Goal: Task Accomplishment & Management: Manage account settings

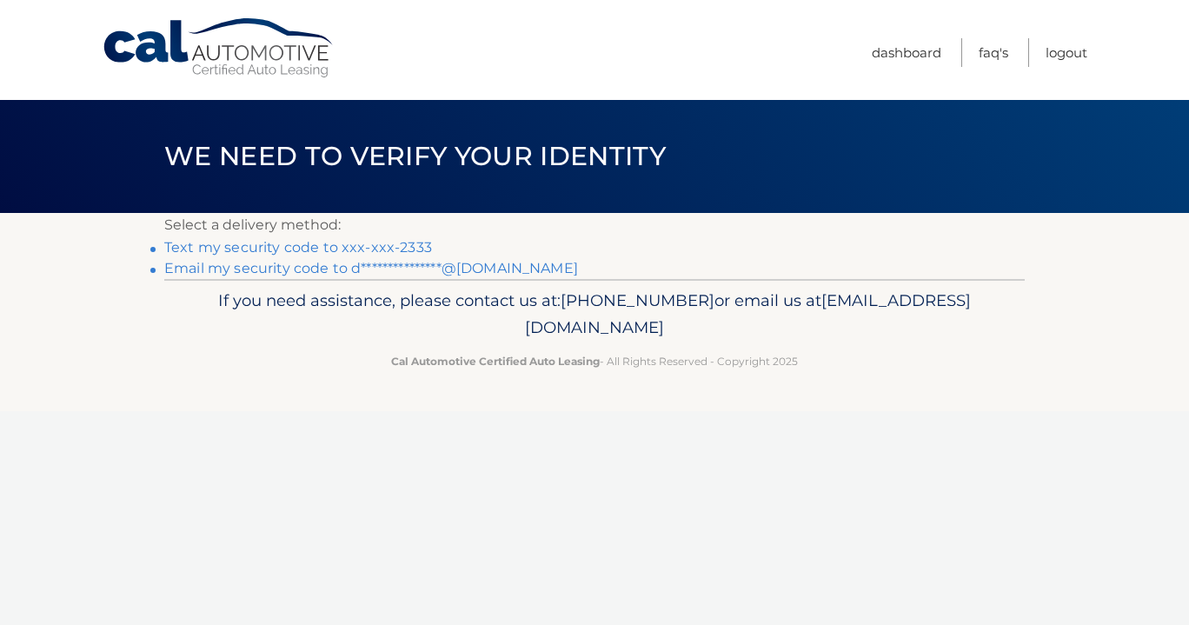
click at [268, 246] on link "Text my security code to xxx-xxx-2333" at bounding box center [298, 247] width 268 height 17
click at [235, 266] on link "**********" at bounding box center [371, 268] width 414 height 17
click at [350, 271] on link "**********" at bounding box center [371, 268] width 414 height 17
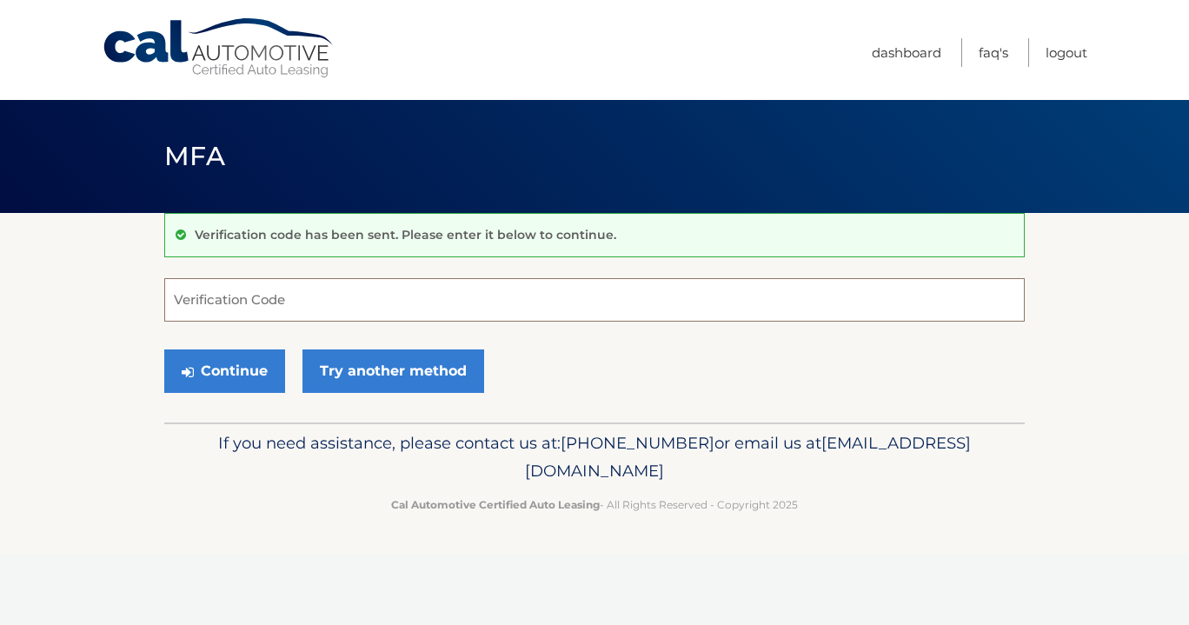
click at [232, 302] on input "Verification Code" at bounding box center [594, 299] width 860 height 43
type input "525921"
click at [164, 349] on button "Continue" at bounding box center [224, 370] width 121 height 43
click at [229, 361] on button "Continue" at bounding box center [224, 370] width 121 height 43
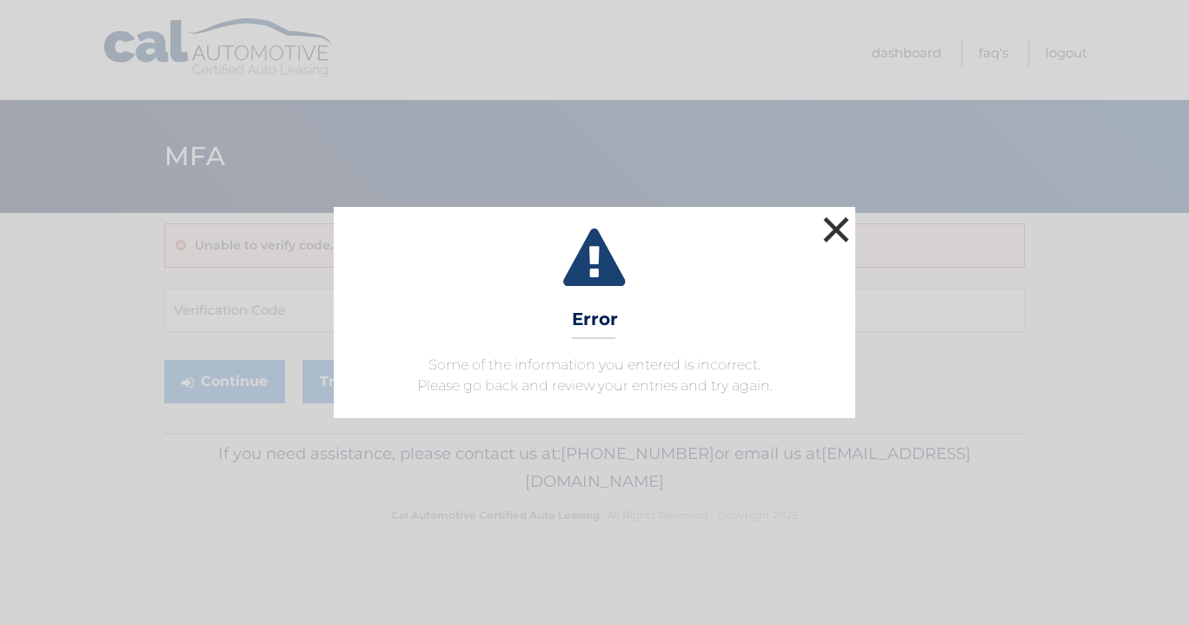
click at [845, 229] on button "×" at bounding box center [836, 229] width 35 height 35
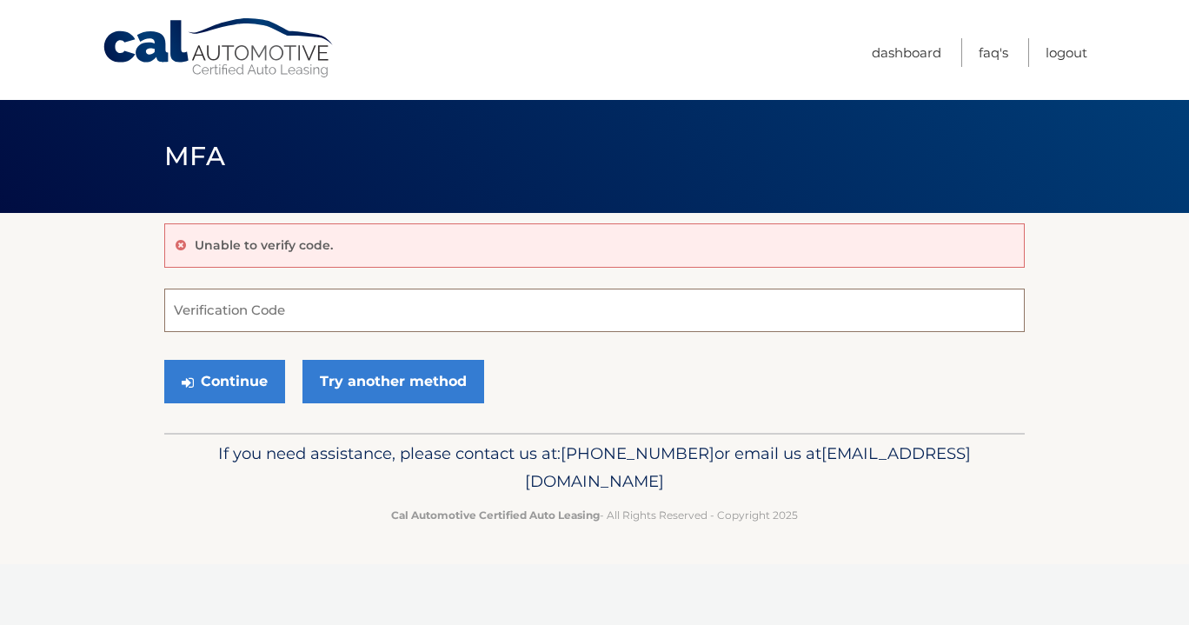
click at [222, 321] on input "Verification Code" at bounding box center [594, 309] width 860 height 43
type input "525921"
click at [199, 378] on button "Continue" at bounding box center [224, 381] width 121 height 43
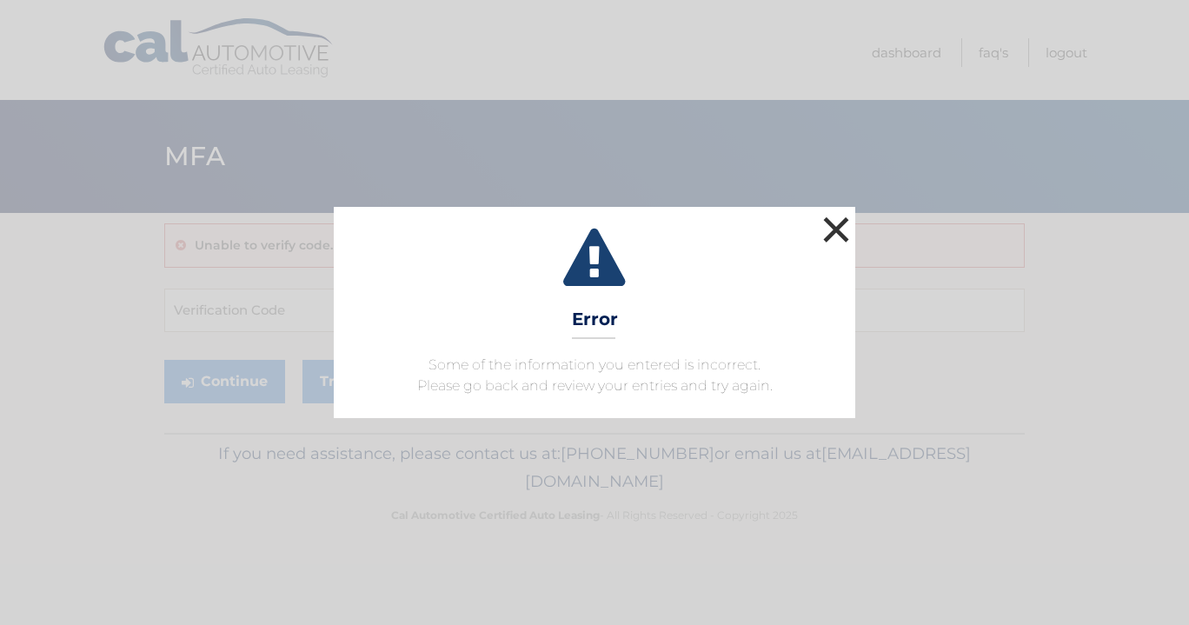
click at [834, 229] on button "×" at bounding box center [836, 229] width 35 height 35
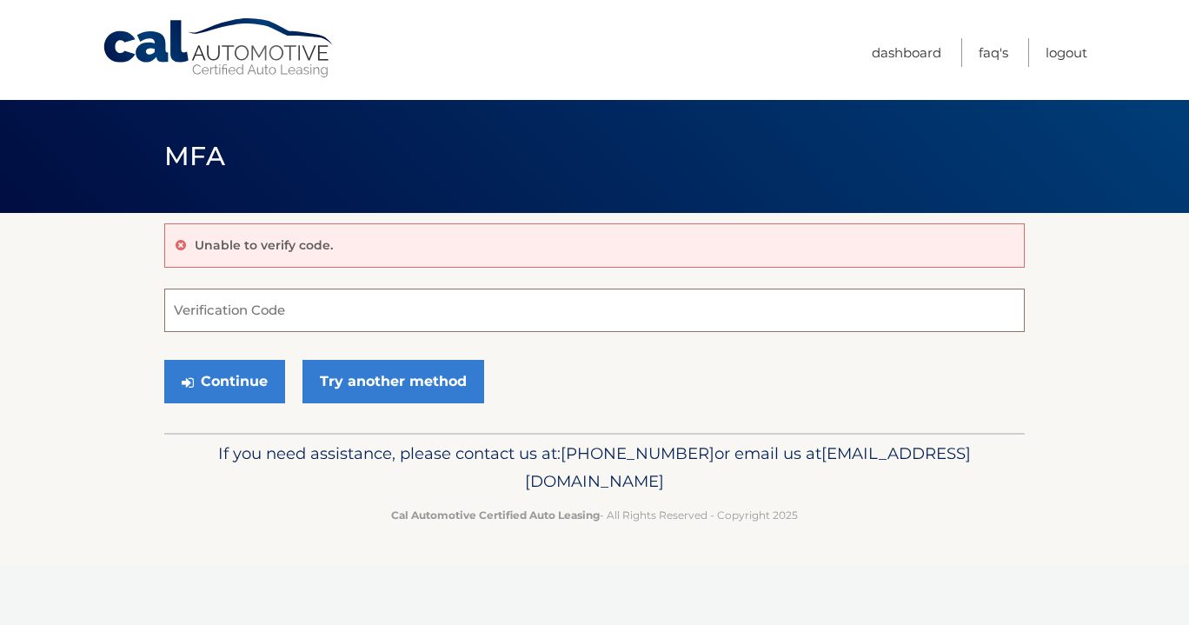
click at [257, 316] on input "Verification Code" at bounding box center [594, 309] width 860 height 43
type input "525921"
click at [239, 380] on button "Continue" at bounding box center [224, 381] width 121 height 43
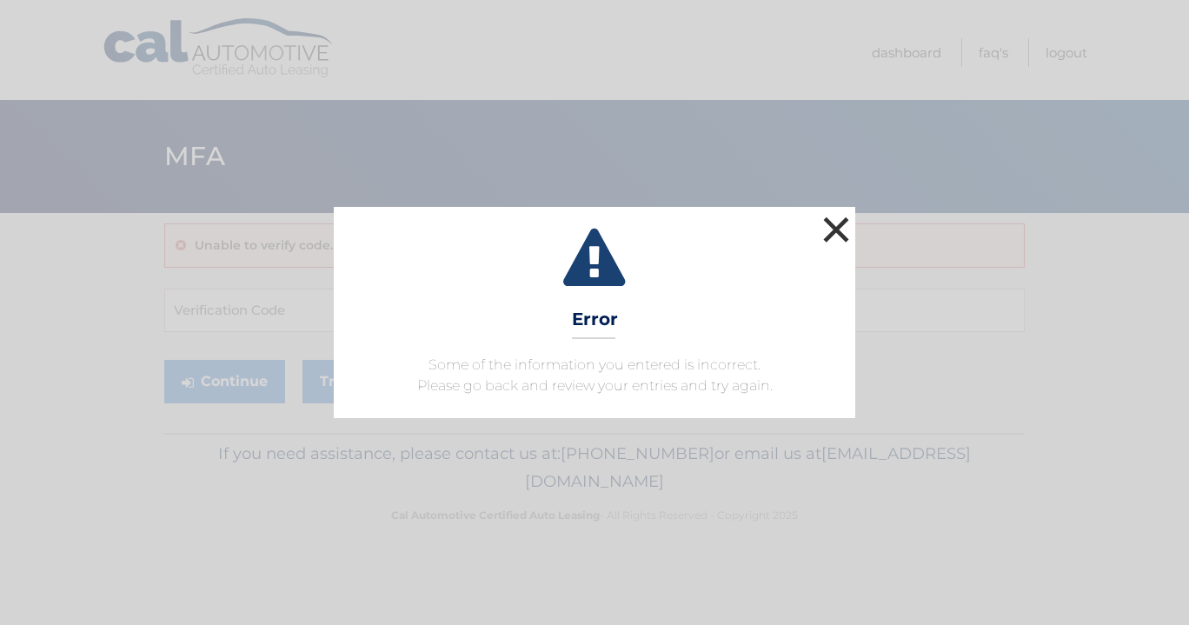
click at [842, 223] on button "×" at bounding box center [836, 229] width 35 height 35
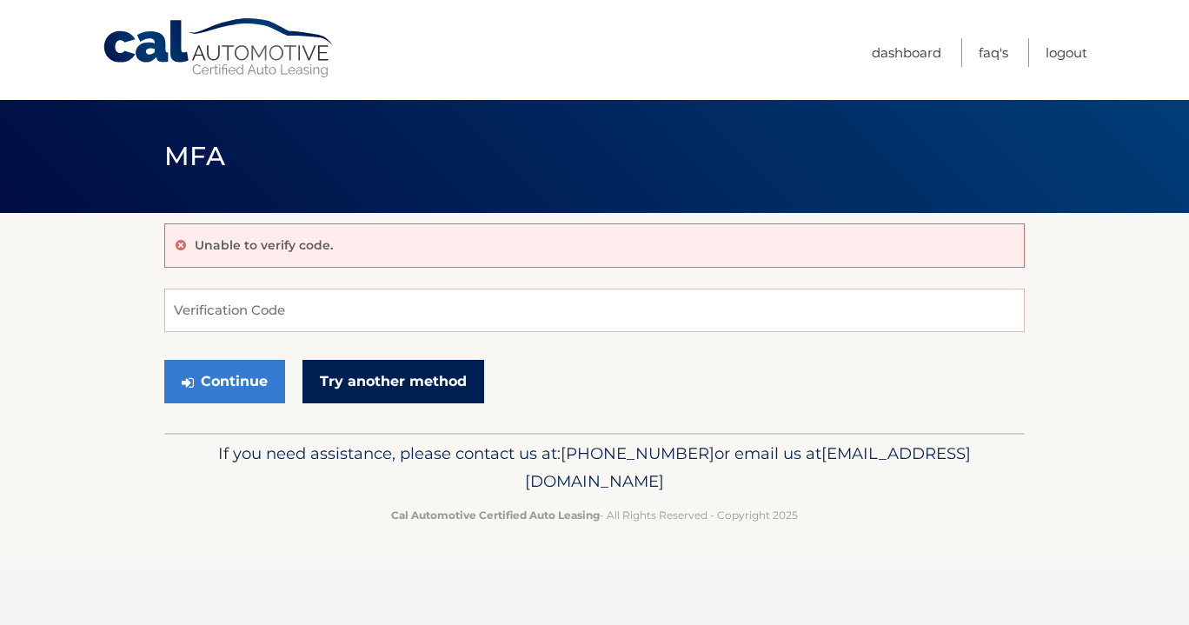
click at [349, 381] on link "Try another method" at bounding box center [393, 381] width 182 height 43
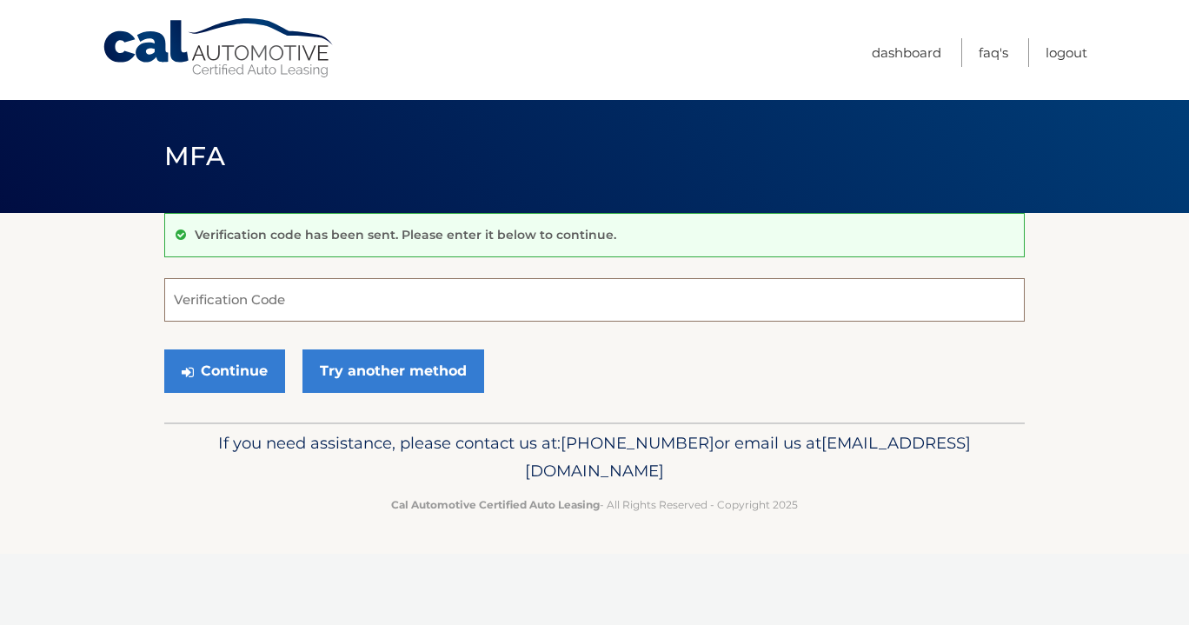
click at [307, 304] on input "Verification Code" at bounding box center [594, 299] width 860 height 43
click at [330, 304] on input "Verification Code" at bounding box center [594, 299] width 860 height 43
paste input "904396"
type input "904396"
click at [256, 372] on button "Continue" at bounding box center [224, 370] width 121 height 43
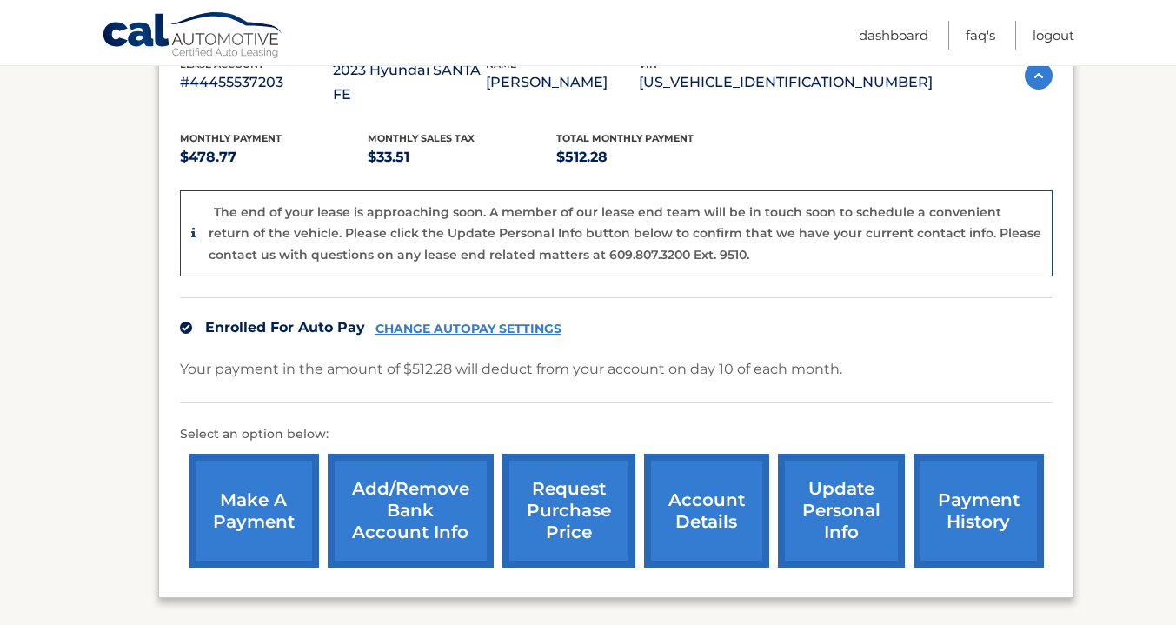
scroll to position [352, 0]
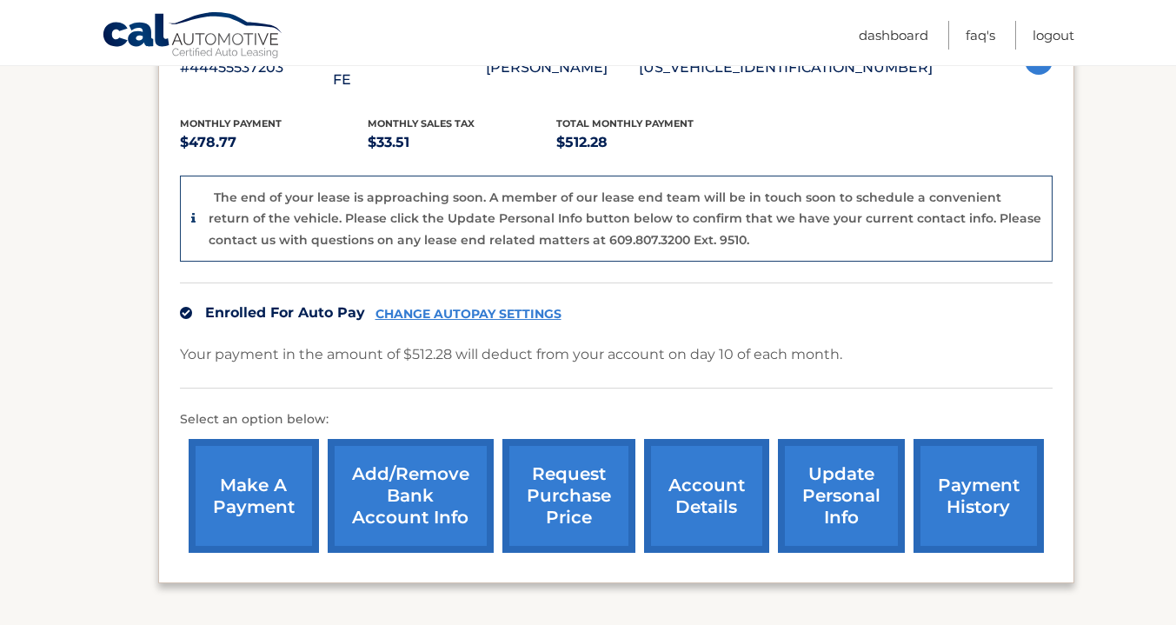
click at [724, 477] on link "account details" at bounding box center [706, 496] width 125 height 114
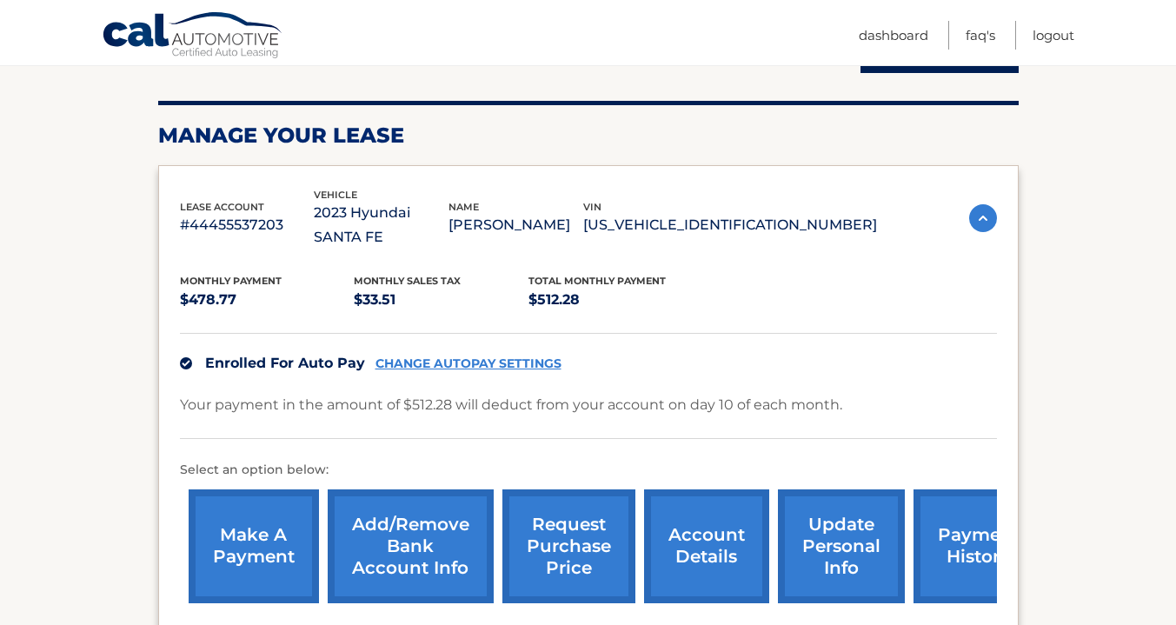
scroll to position [219, 0]
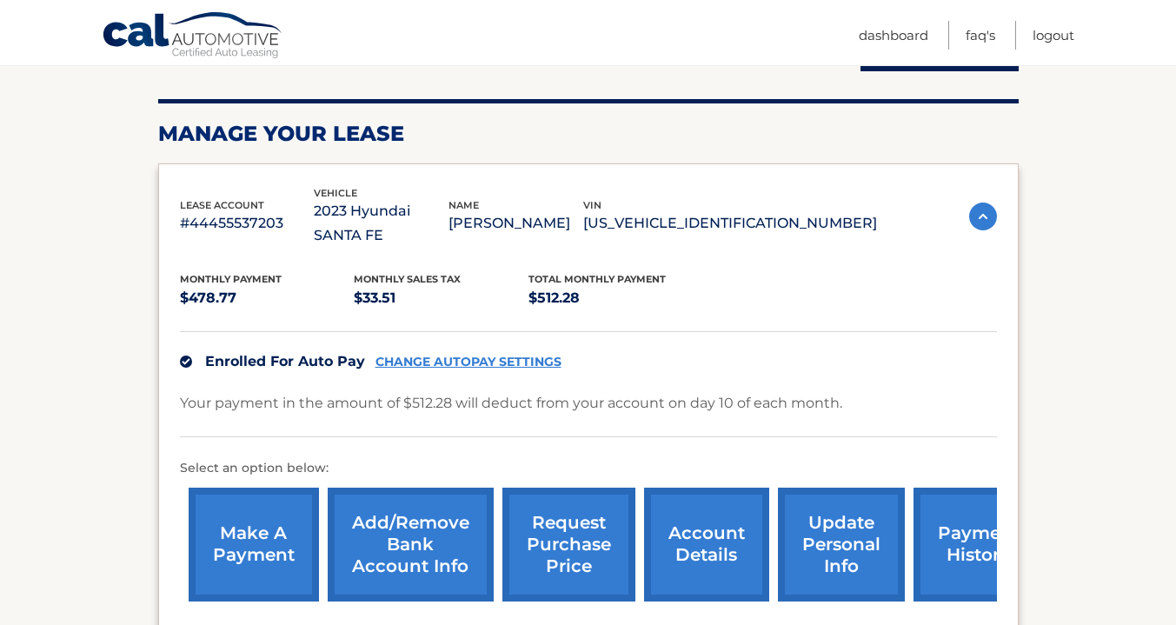
click at [495, 355] on link "CHANGE AUTOPAY SETTINGS" at bounding box center [468, 362] width 186 height 15
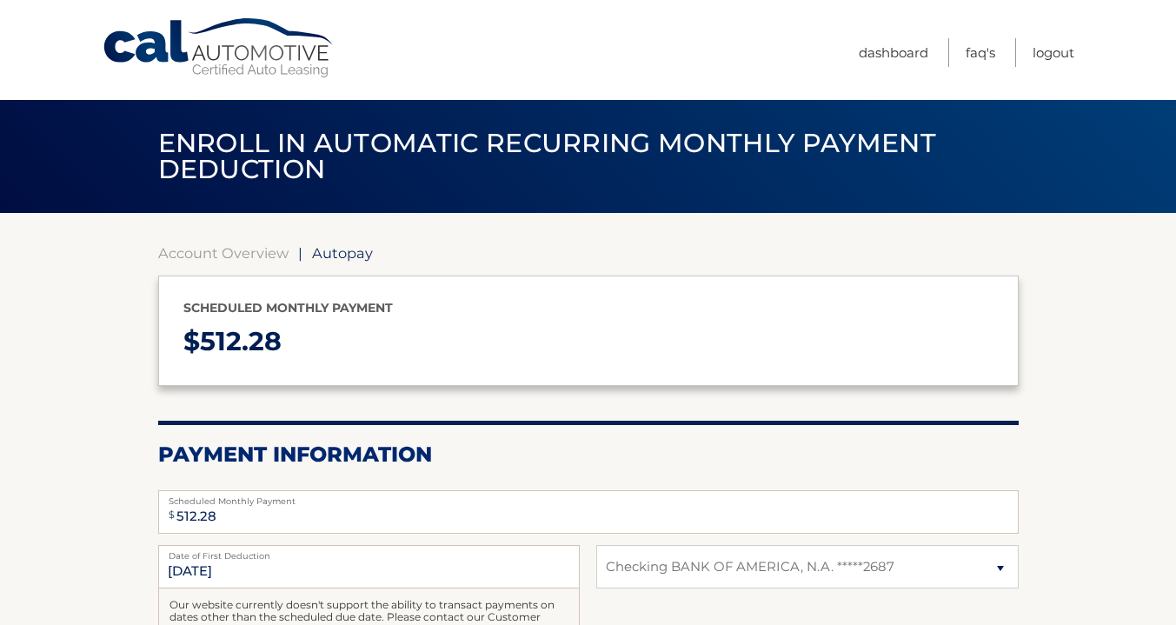
select select "Nzk4NjNkZTYtMDk2ZC00MTVhLWE5MTQtMWIxYzdjM2JiY2M0"
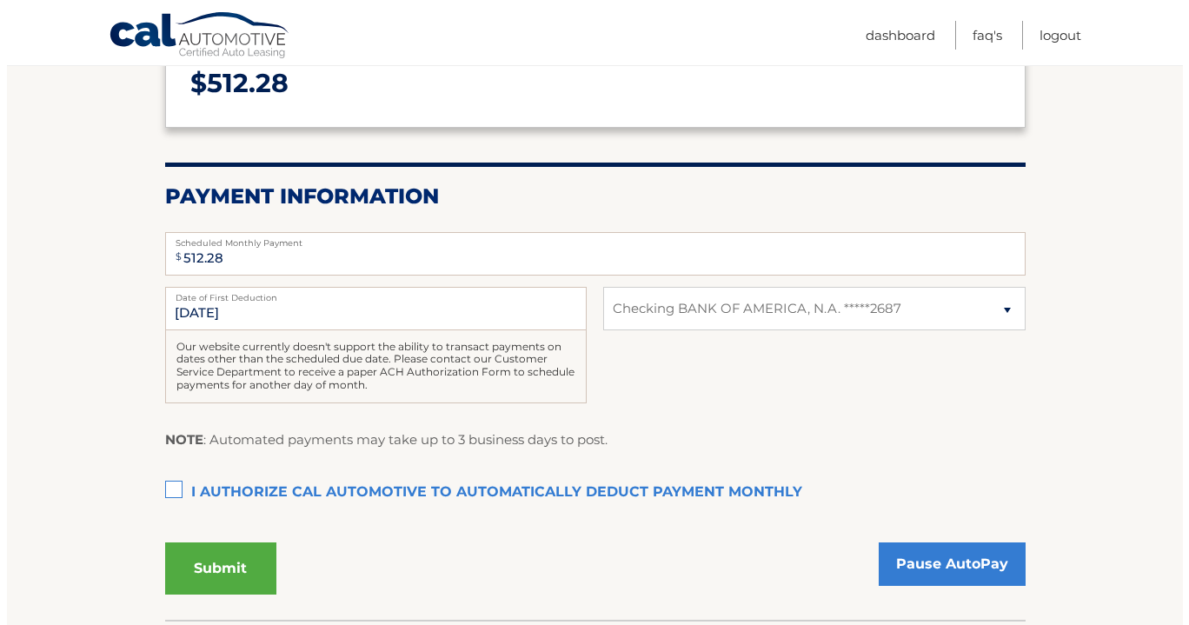
scroll to position [258, 0]
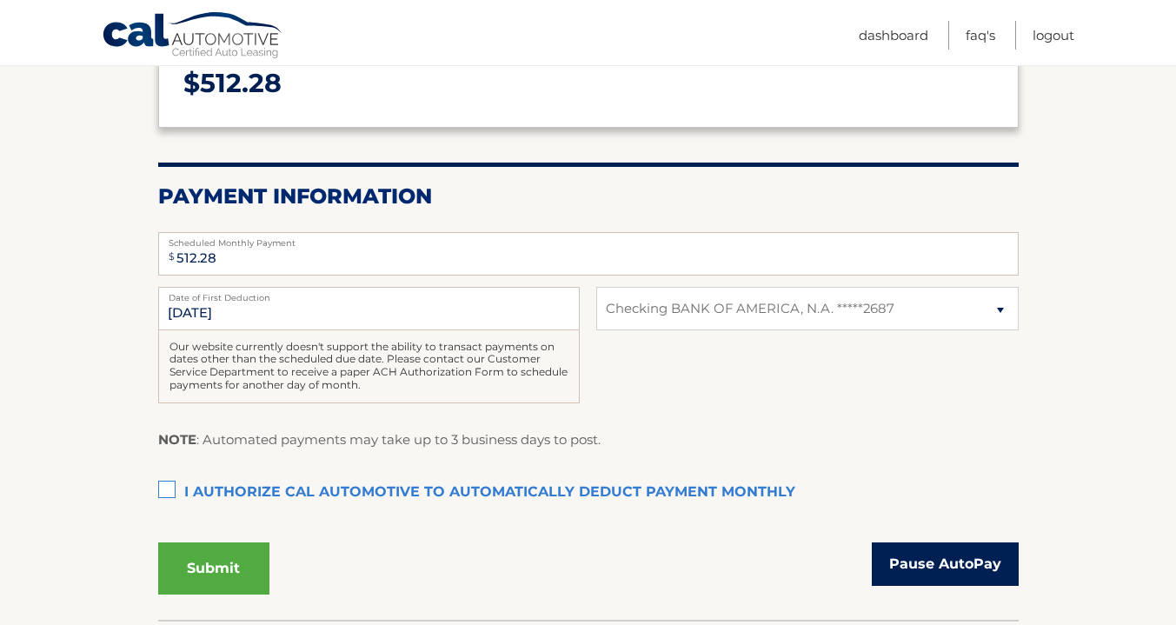
click at [910, 561] on link "Pause AutoPay" at bounding box center [945, 563] width 147 height 43
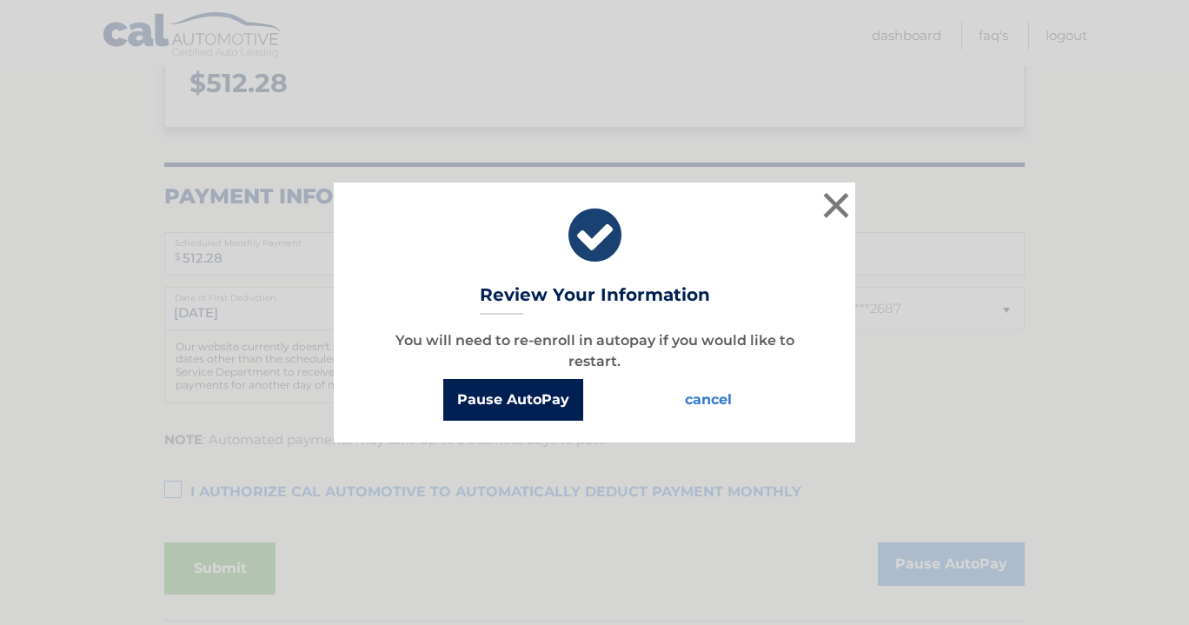
click at [520, 408] on button "Pause AutoPay" at bounding box center [513, 400] width 140 height 42
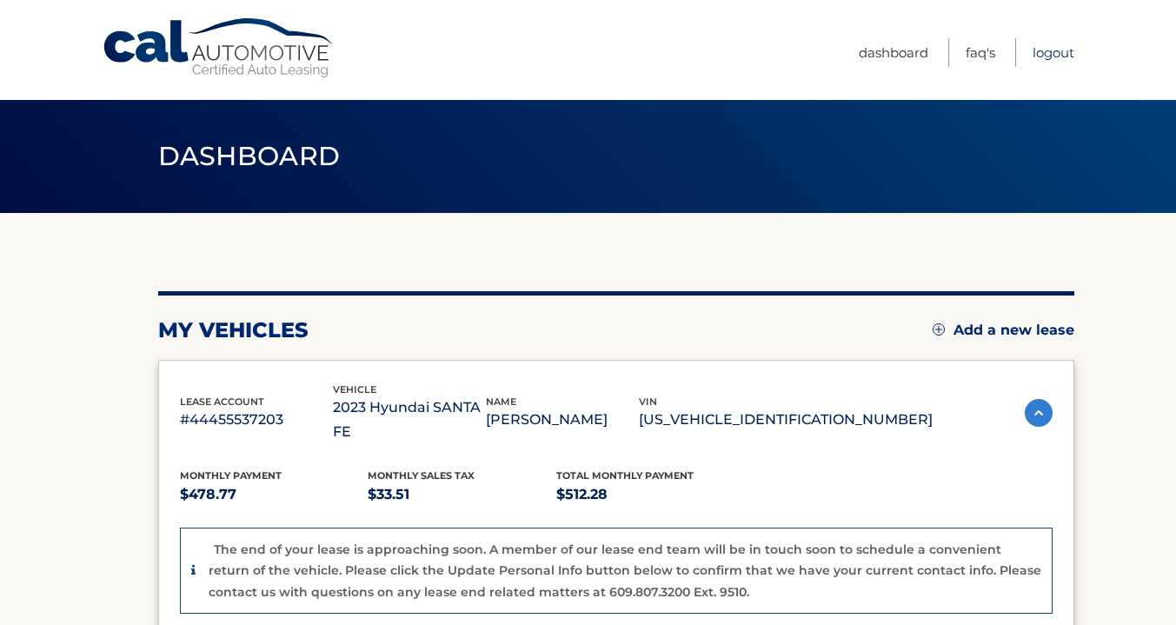
click at [1053, 43] on link "Logout" at bounding box center [1053, 52] width 42 height 29
